Goal: Information Seeking & Learning: Compare options

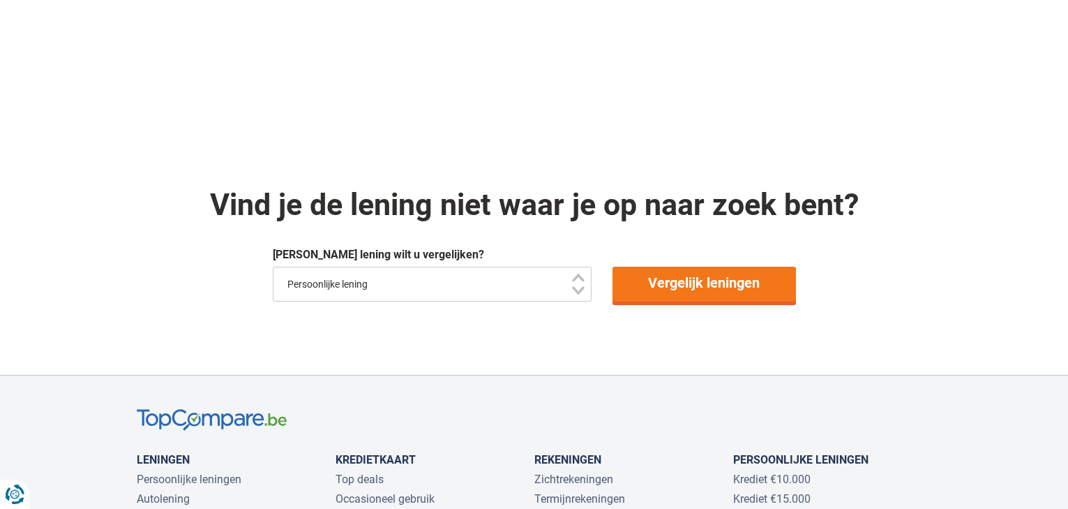
scroll to position [992, 0]
click at [700, 281] on link "Vergelijk leningen" at bounding box center [705, 284] width 184 height 35
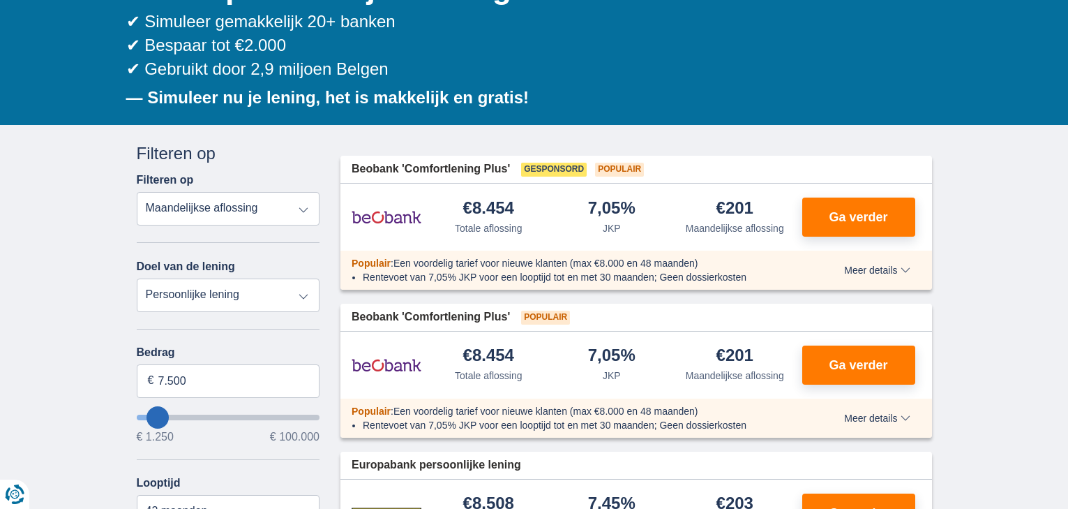
scroll to position [181, 0]
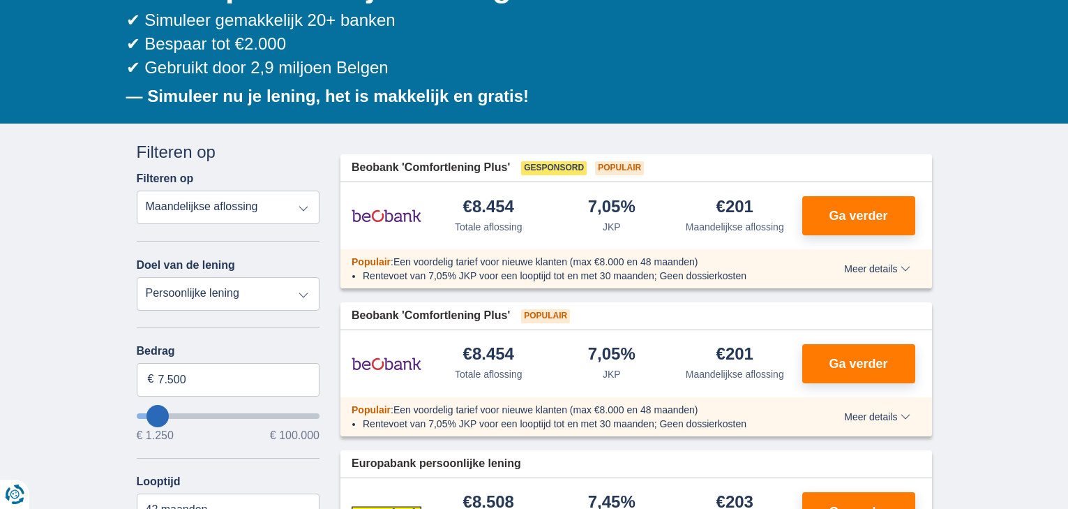
type input "5.250"
type input "5250"
select select "36"
type input "7.250"
type input "7250"
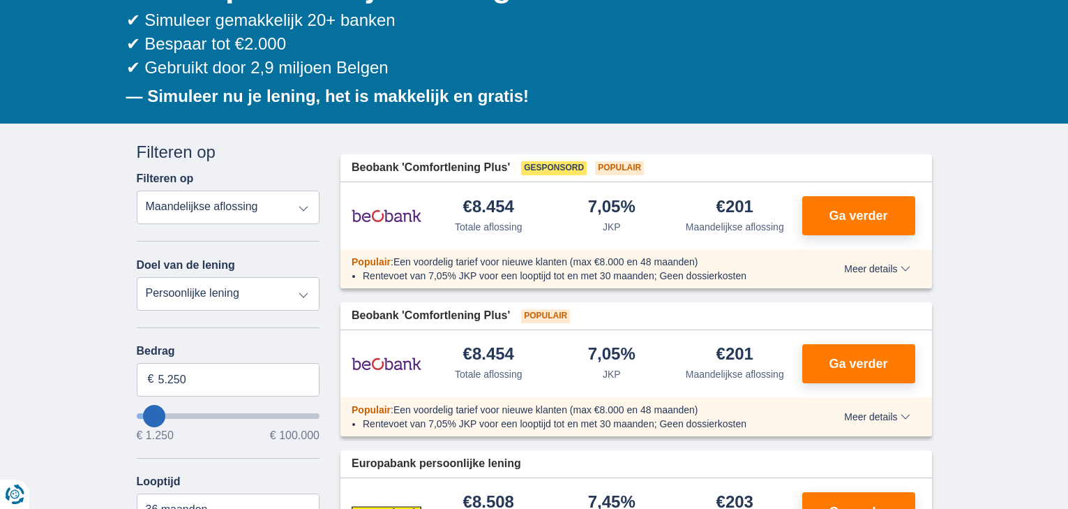
select select "42"
type input "8.250"
type input "8250"
type input "11.250"
type input "11250"
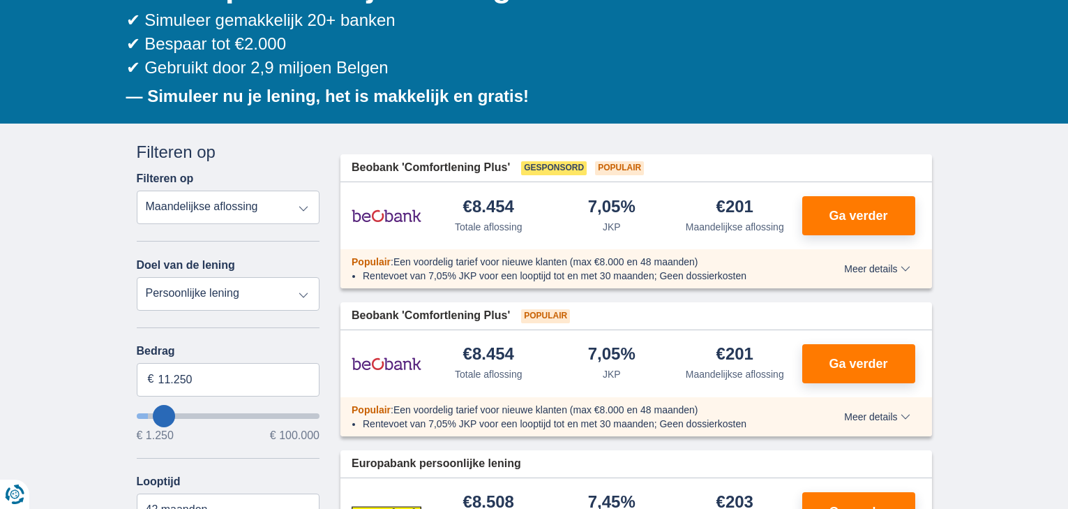
select select "60"
type input "13.250"
type input "13250"
type input "16.250"
type input "16250"
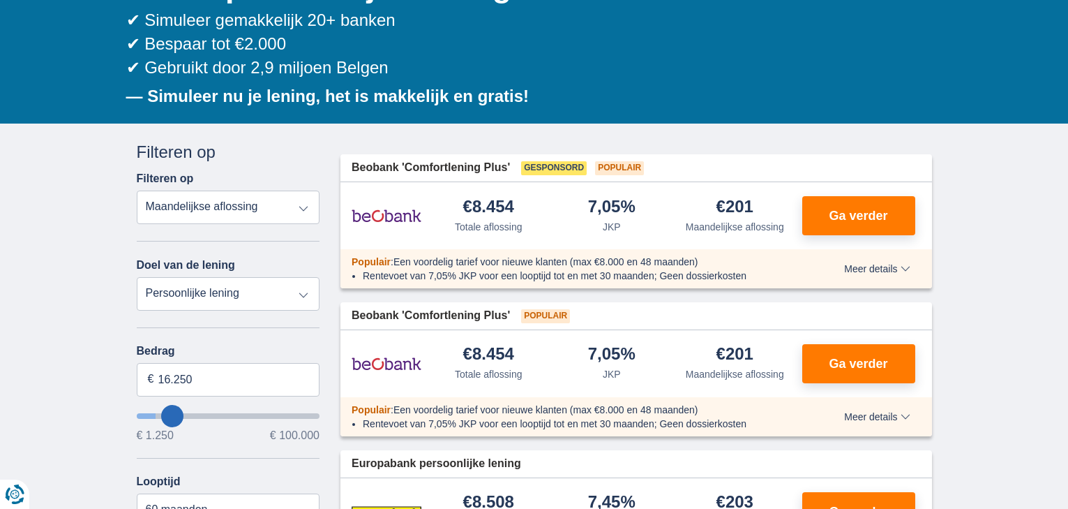
type input "18.250"
type input "18250"
type input "19.250"
type input "19250"
type input "20.250"
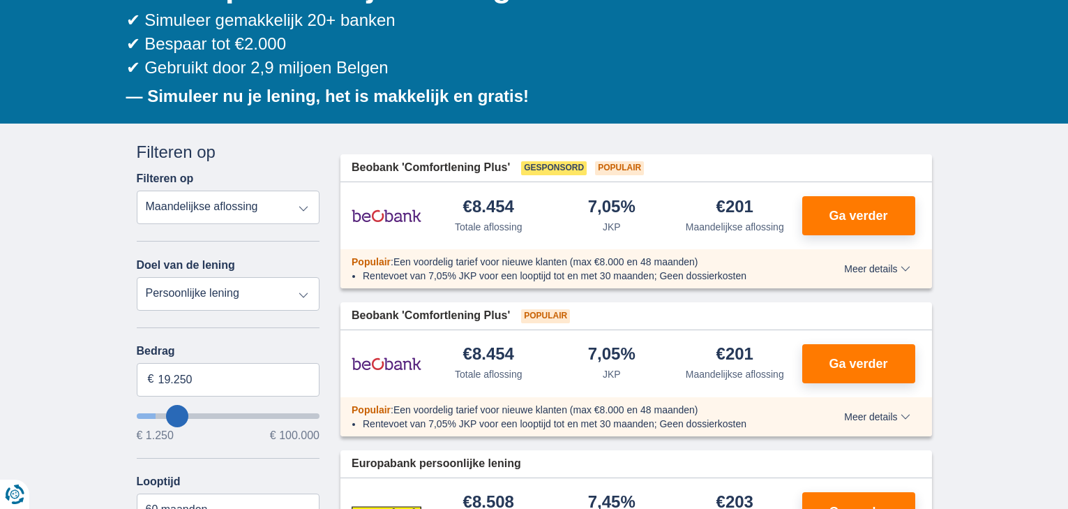
type input "20250"
type input "21.250"
type input "21250"
type input "22.250"
type input "22250"
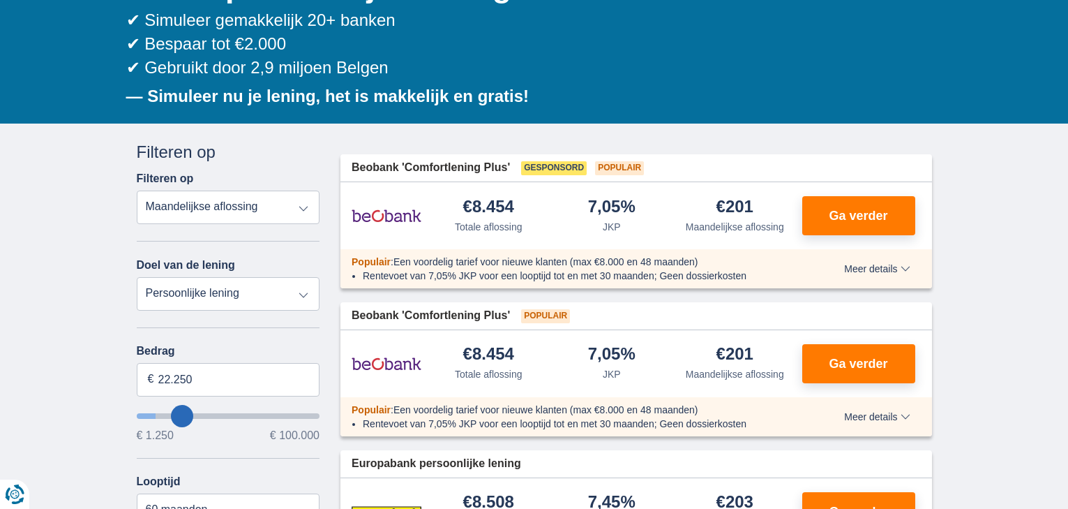
type input "23.250"
type input "23250"
select select "120"
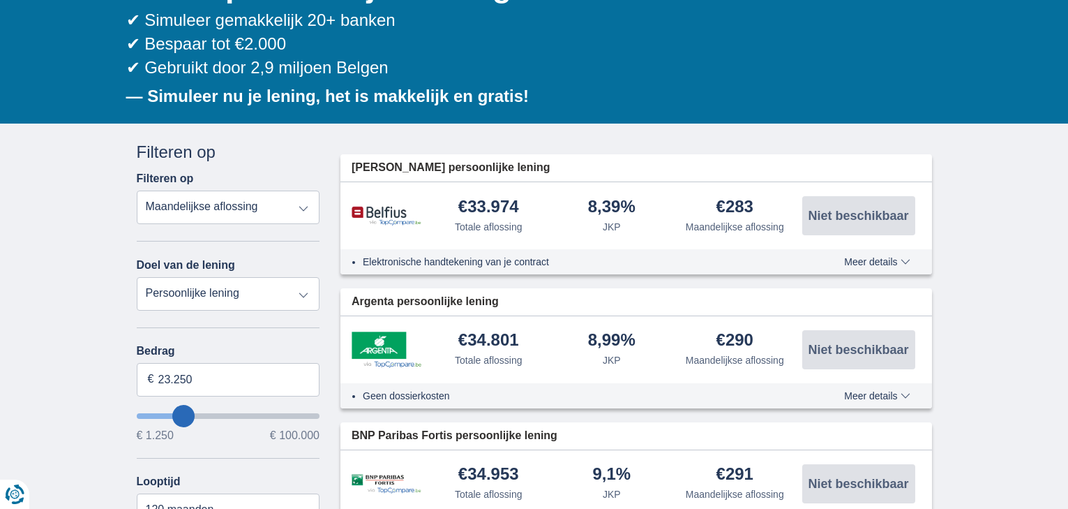
type input "22.250"
type input "22250"
type input "21.250"
type input "21250"
type input "20.250"
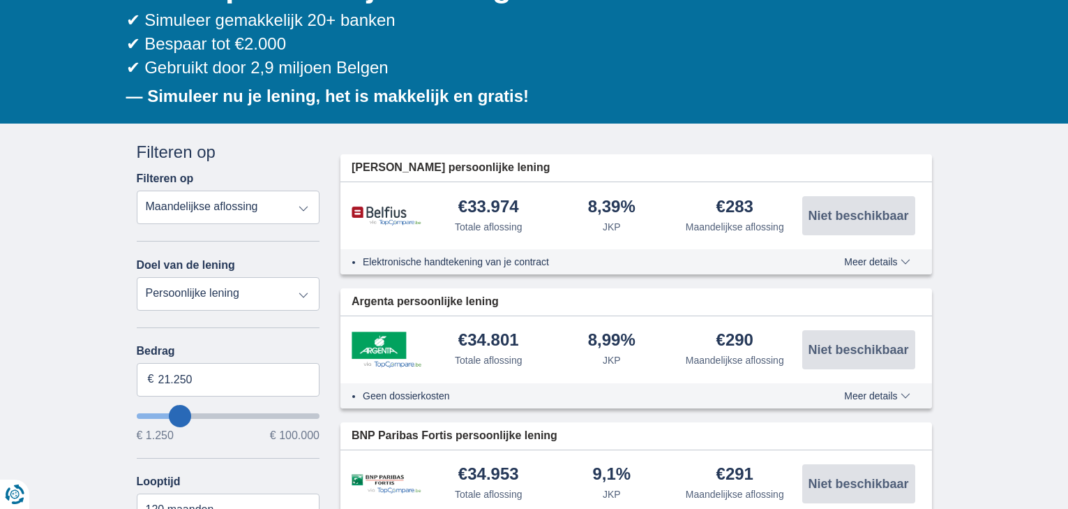
type input "20250"
type input "19.250"
type input "19250"
select select "84"
type input "18.250"
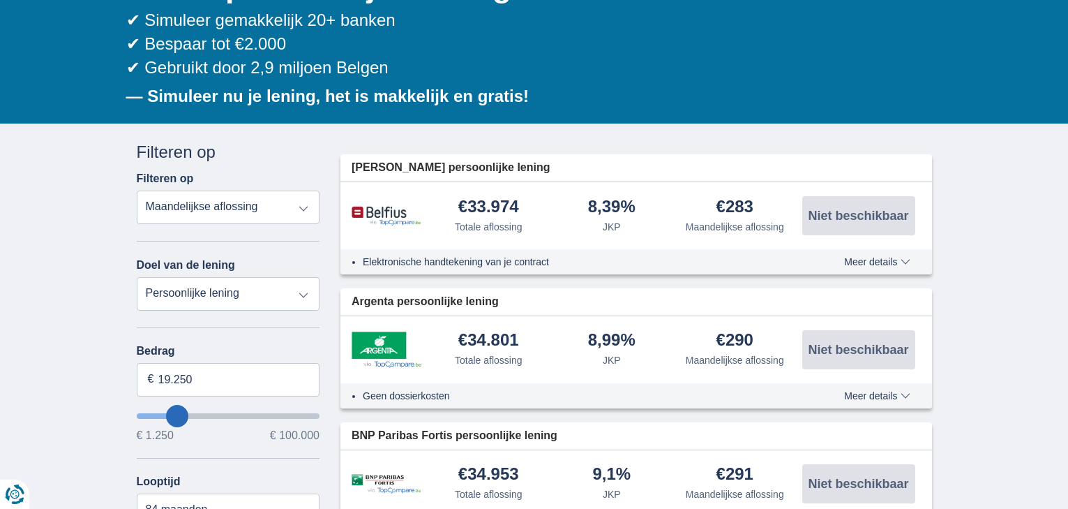
type input "18250"
type input "17.250"
type input "17250"
type input "16.250"
type input "16250"
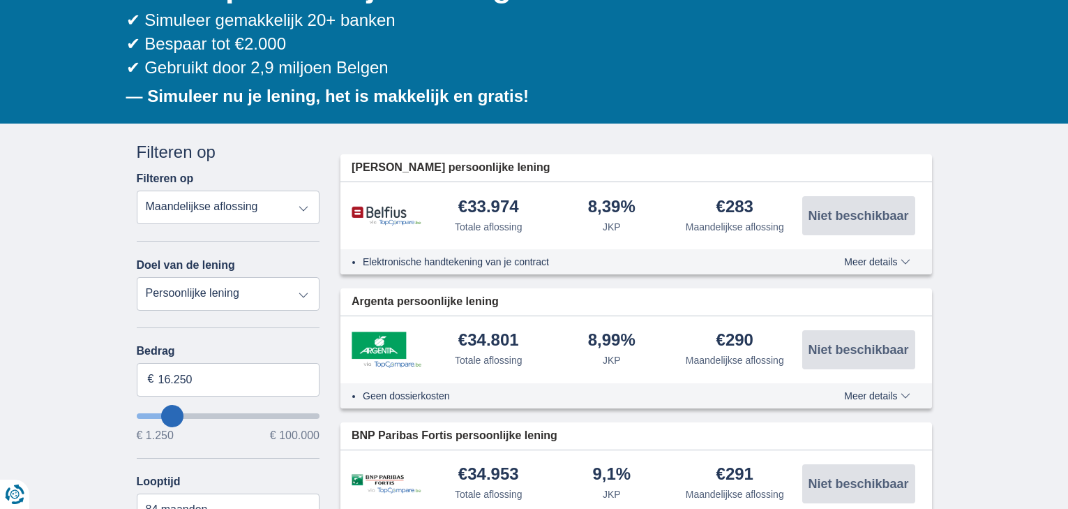
type input "15.250"
type input "15250"
type input "14.250"
type input "14250"
select select "60"
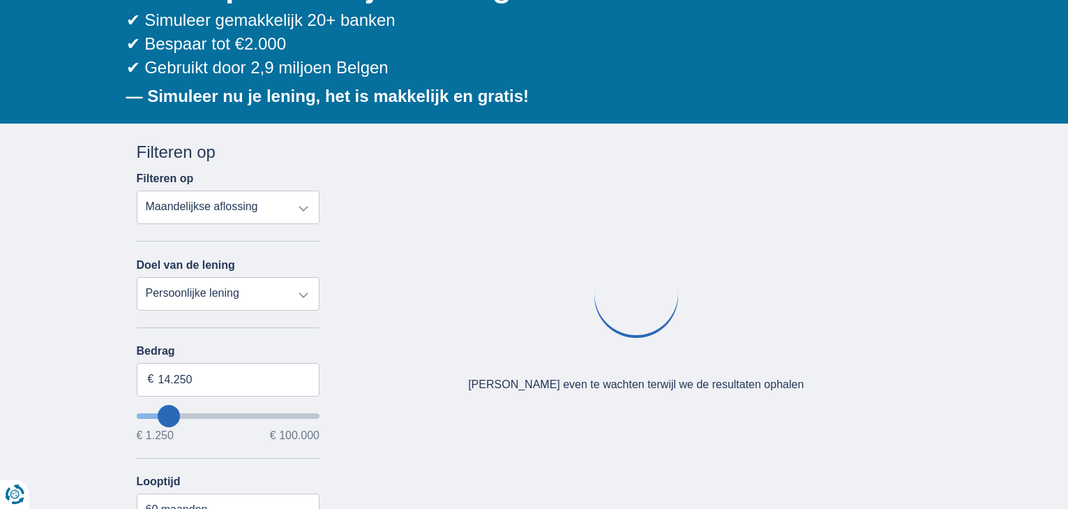
type input "13.250"
type input "13250"
type input "12.250"
type input "12250"
type input "11.250"
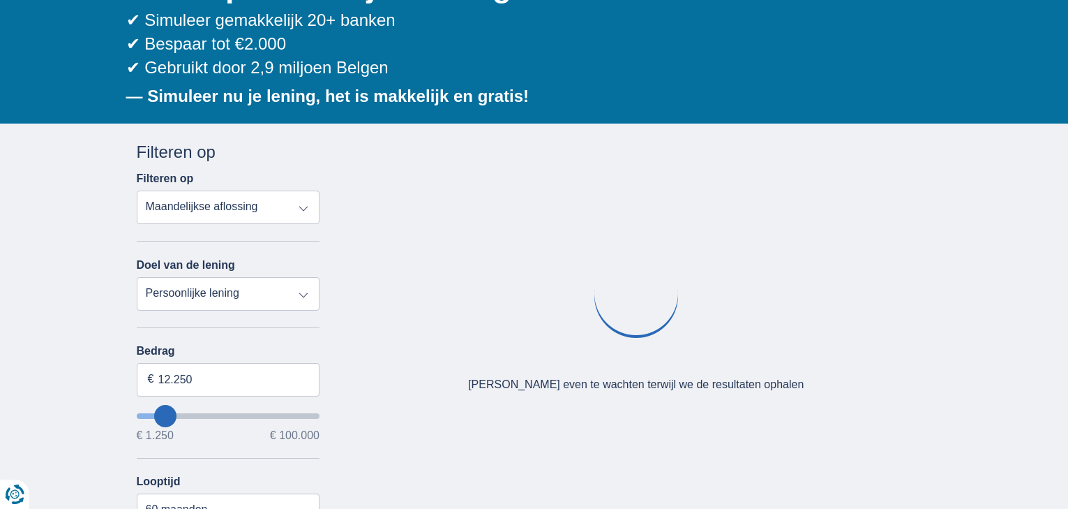
type input "11250"
type input "10.250"
type input "10250"
type input "9.250"
type input "9250"
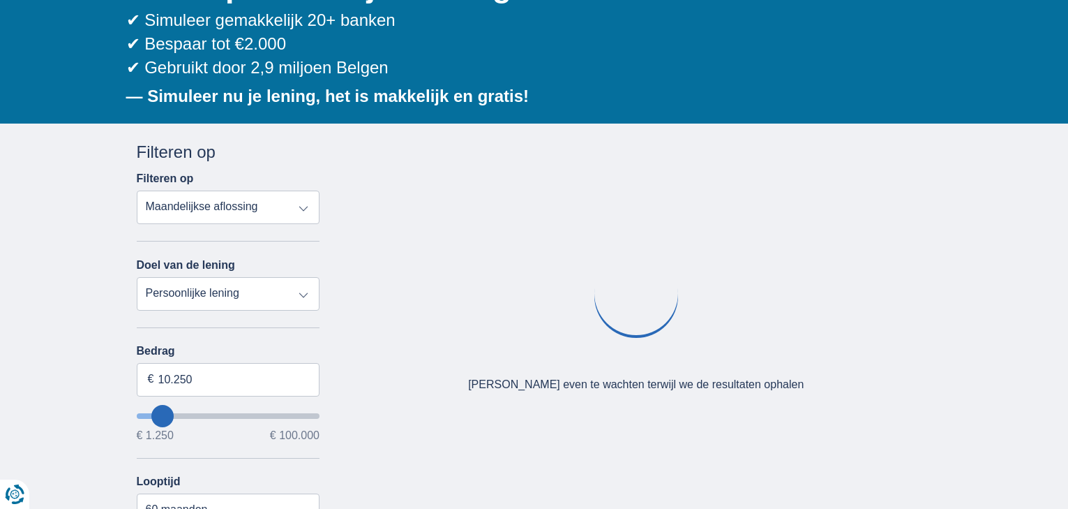
select select "48"
type input "10.250"
type input "10250"
type input "11.250"
type input "11250"
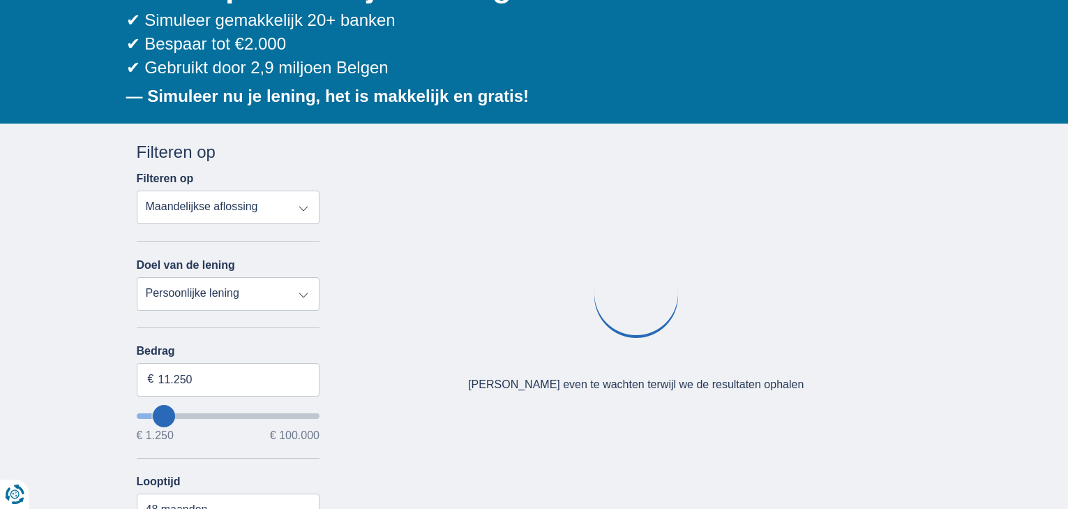
select select "60"
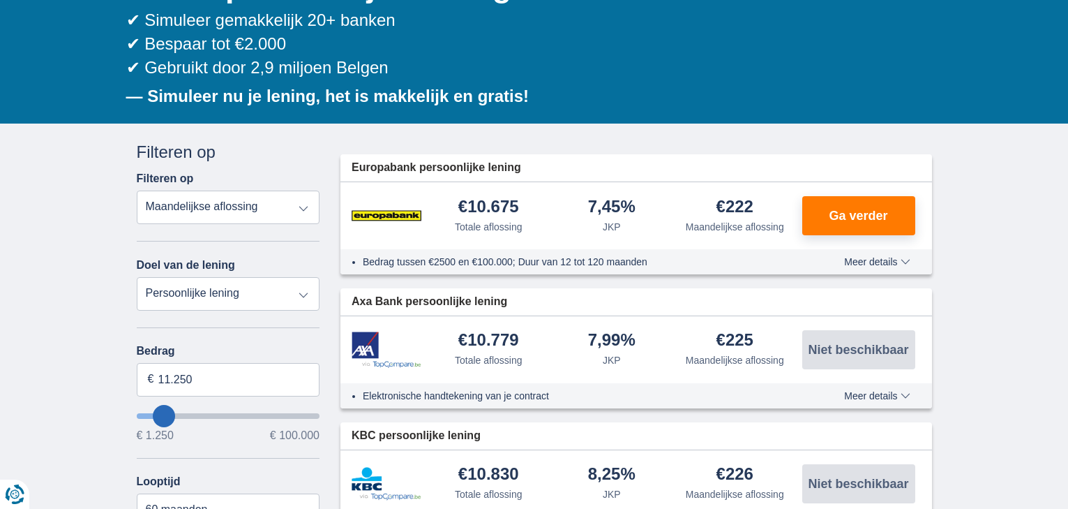
type input "10.250"
type input "10250"
type input "9.250"
type input "9250"
select select "48"
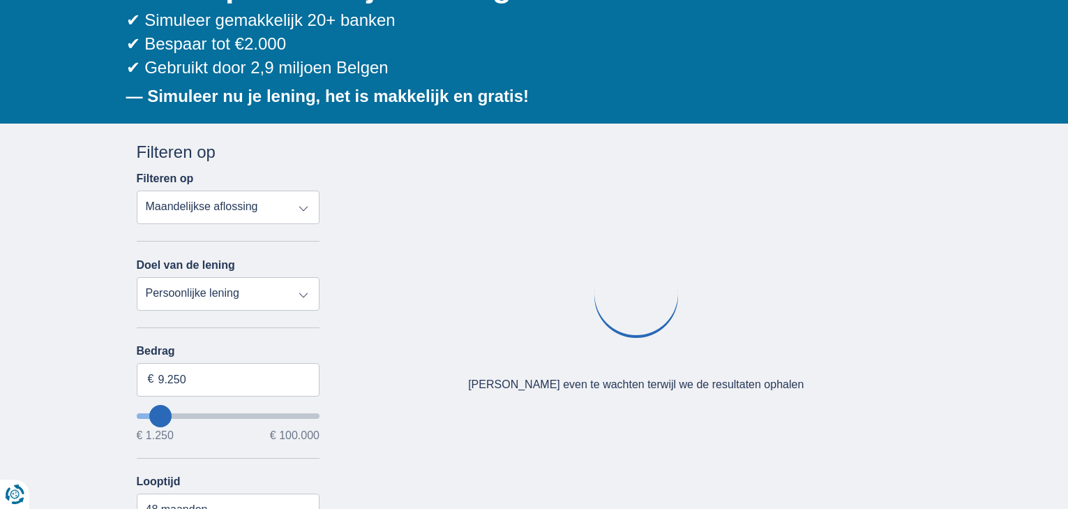
type input "10.250"
type input "10250"
select select "60"
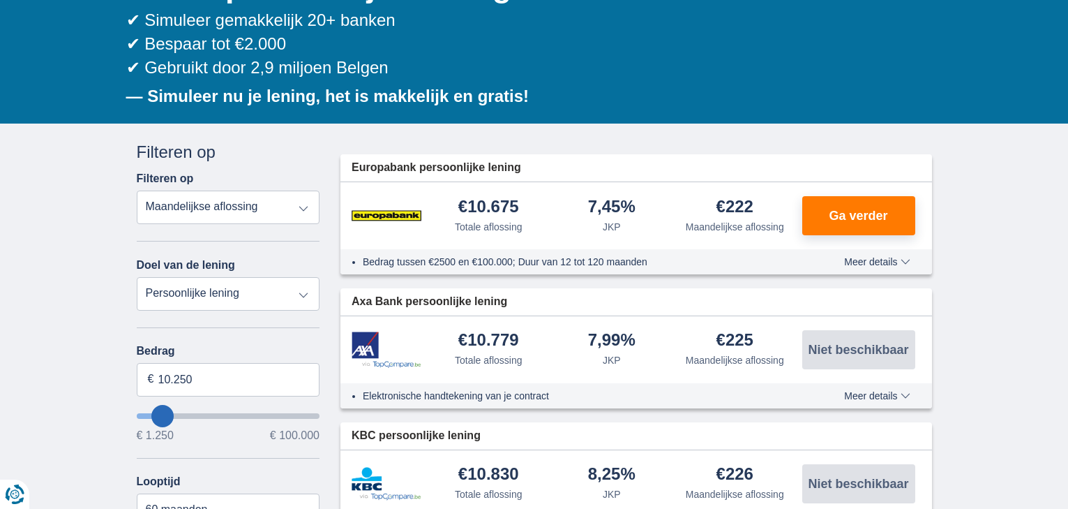
drag, startPoint x: 183, startPoint y: 417, endPoint x: 163, endPoint y: 416, distance: 20.2
type input "10250"
click at [163, 416] on input "wantToBorrow" at bounding box center [229, 416] width 184 height 6
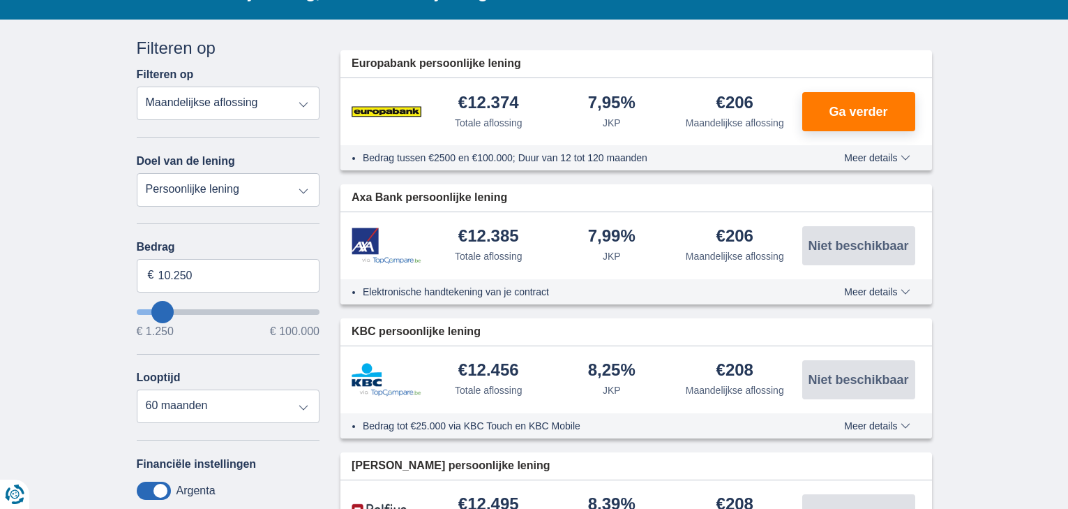
scroll to position [286, 0]
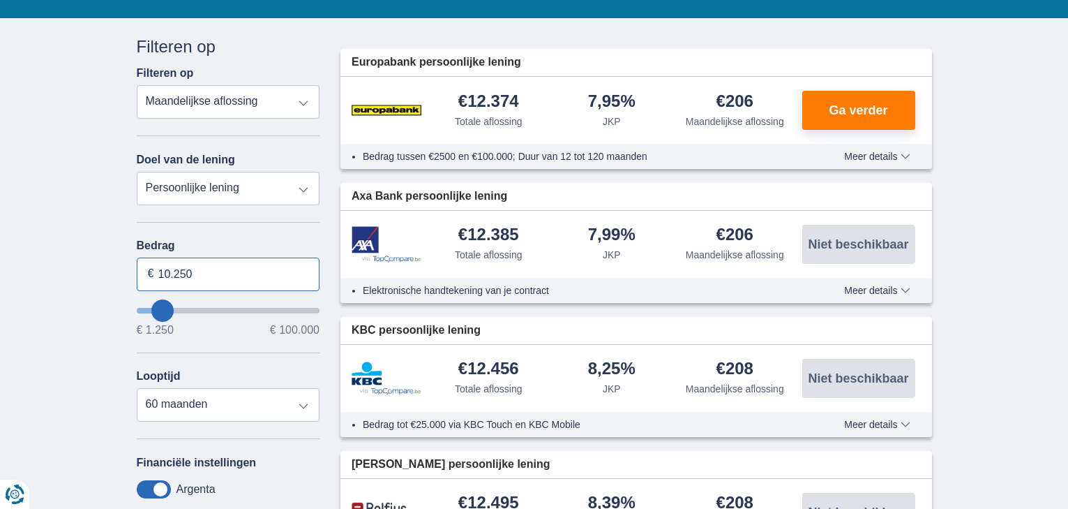
drag, startPoint x: 174, startPoint y: 271, endPoint x: 187, endPoint y: 271, distance: 12.6
click at [187, 271] on input "10.250" at bounding box center [229, 274] width 184 height 33
type input "10.000"
type input "10250"
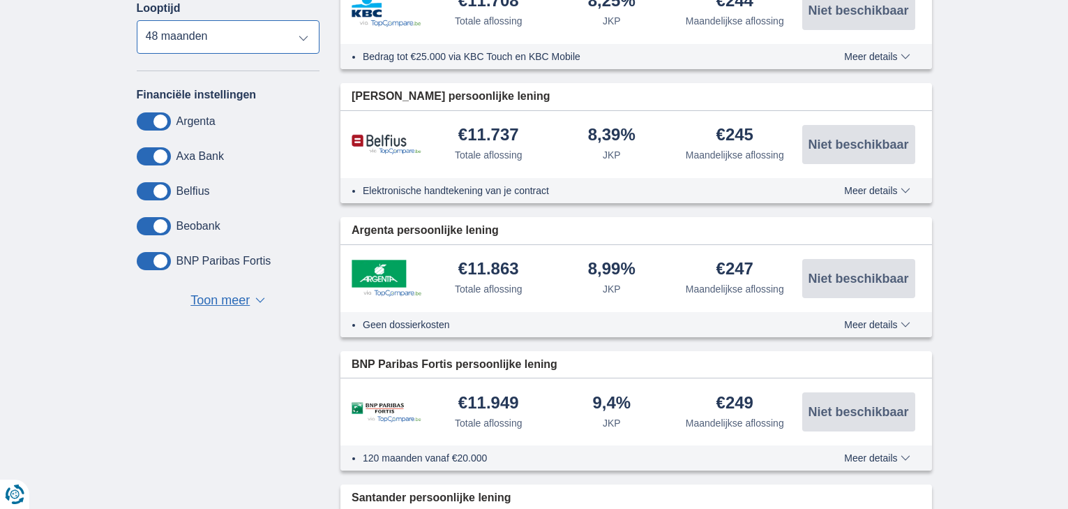
scroll to position [656, 0]
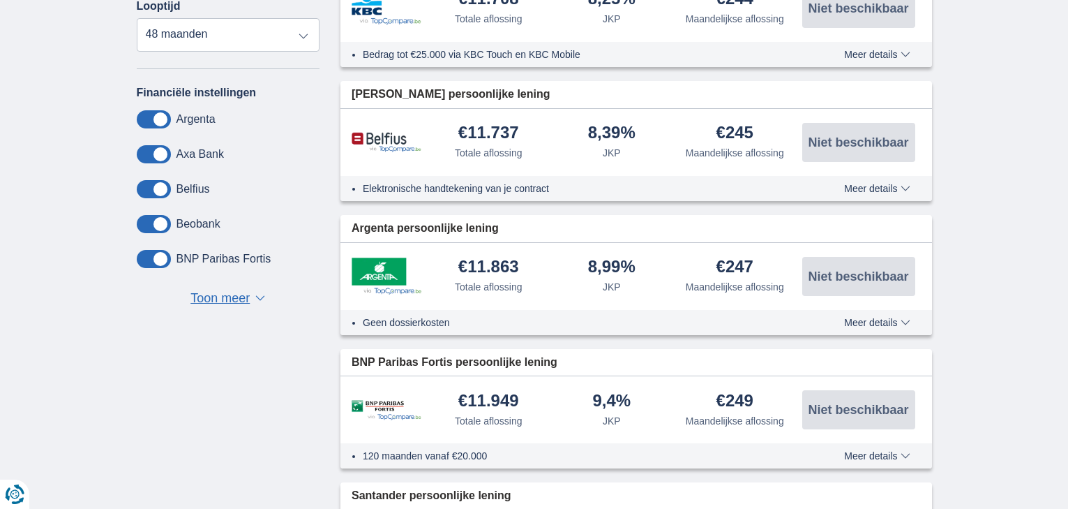
click at [216, 299] on span "Toon meer" at bounding box center [220, 299] width 59 height 18
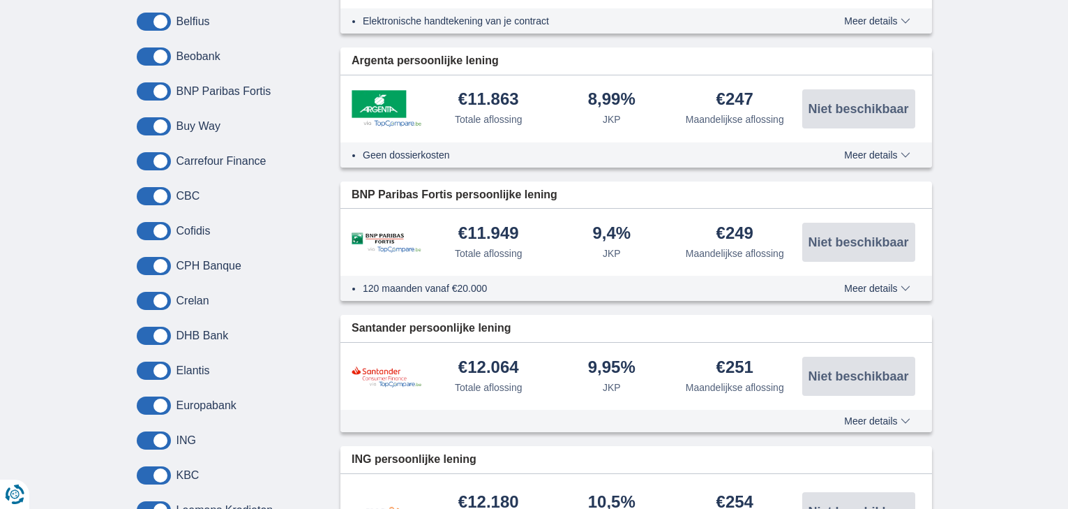
scroll to position [827, 0]
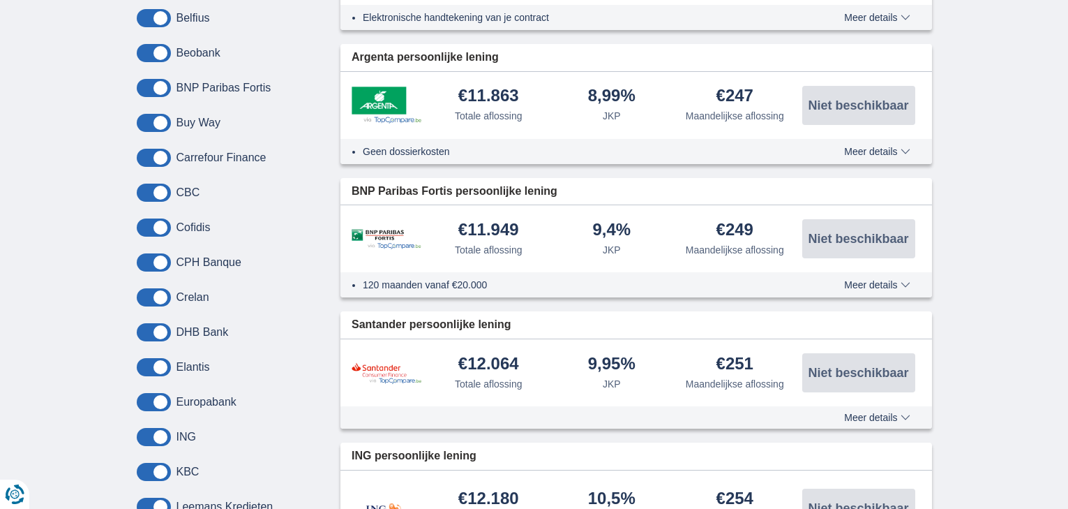
click at [158, 161] on span at bounding box center [154, 158] width 34 height 18
click at [0, 0] on input "checkbox" at bounding box center [0, 0] width 0 height 0
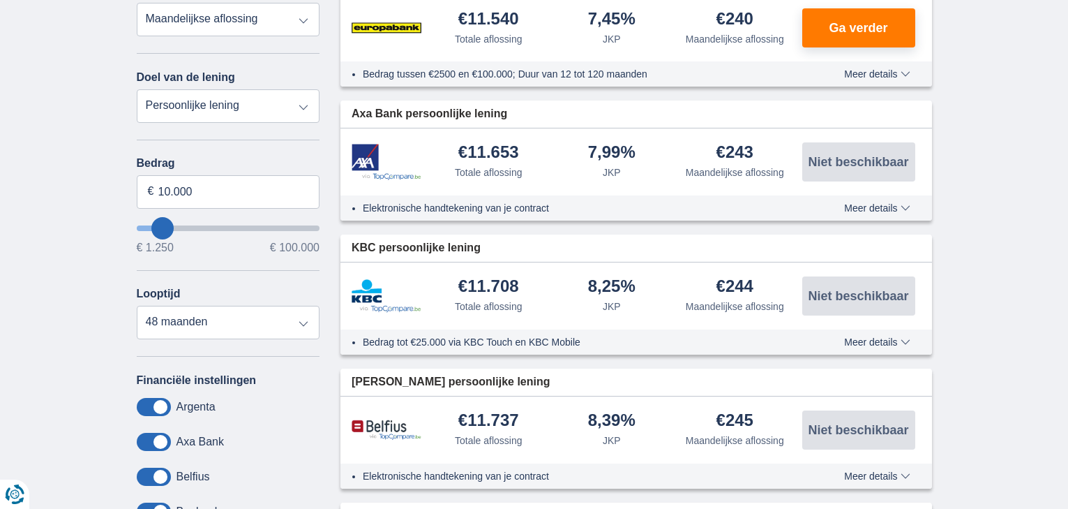
scroll to position [374, 0]
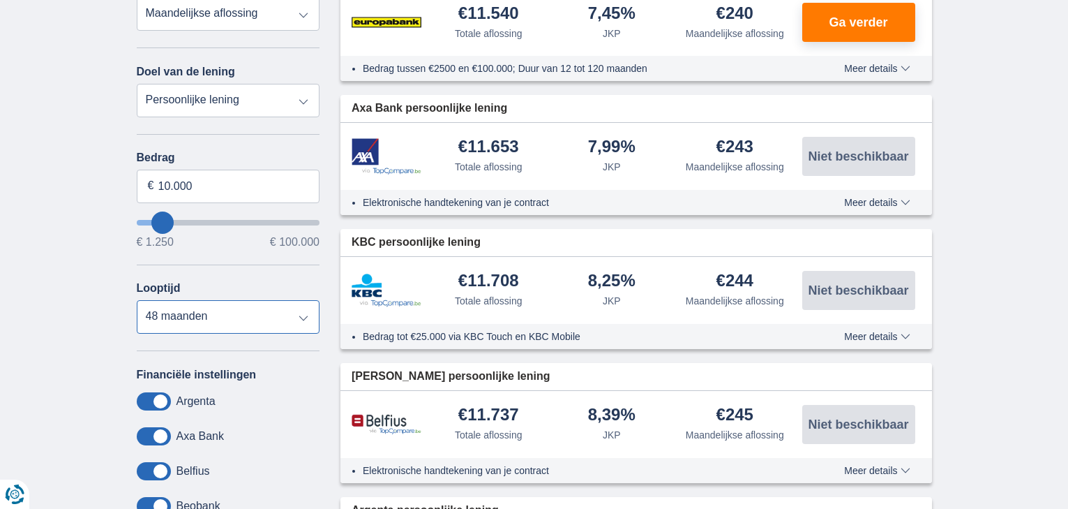
select select "36"
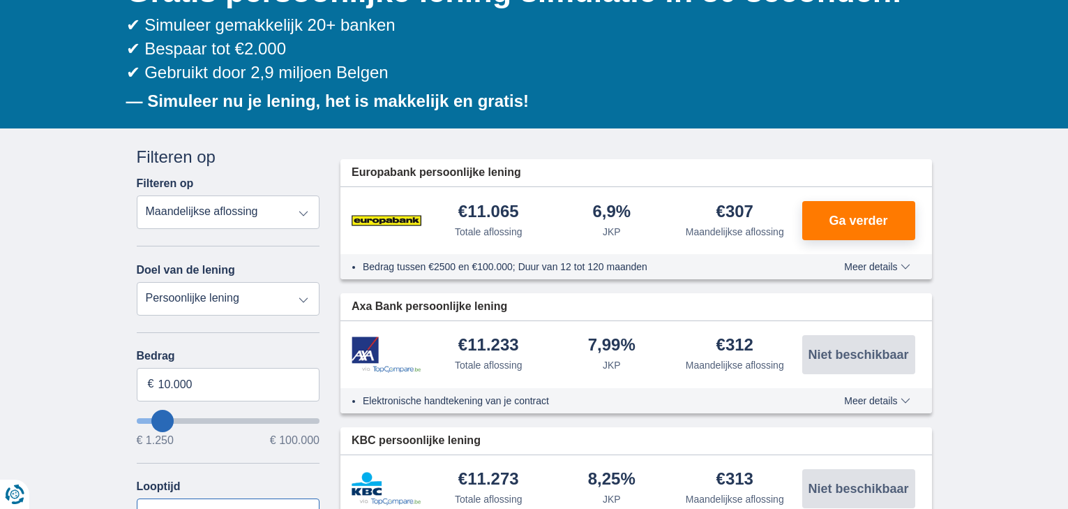
scroll to position [177, 0]
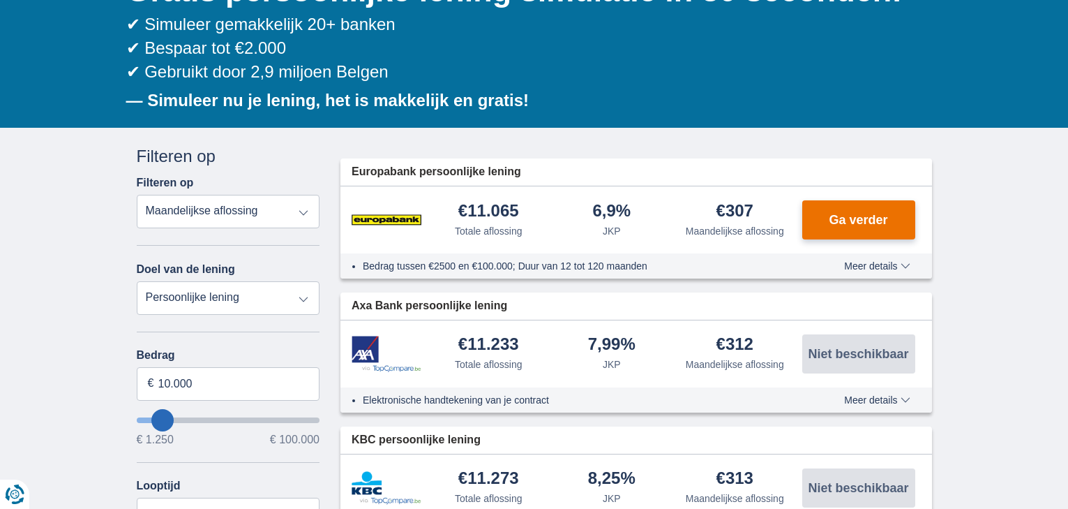
click at [856, 220] on span "Ga verder" at bounding box center [858, 220] width 59 height 13
